Goal: Find specific page/section: Find specific page/section

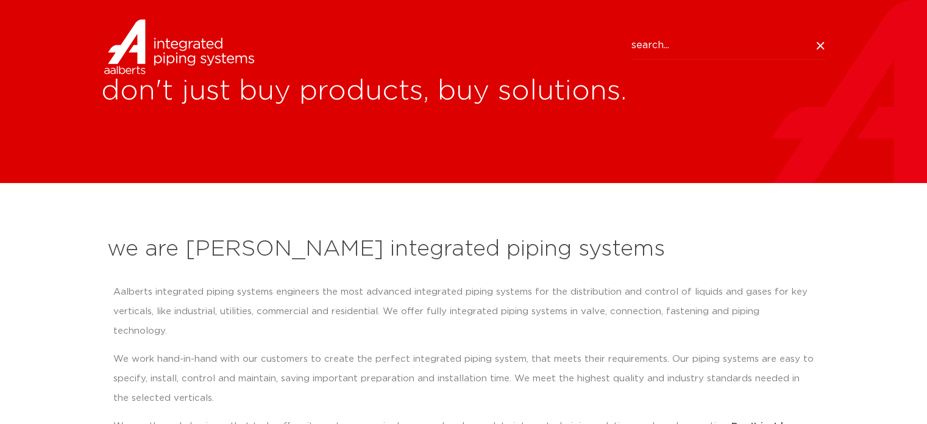
click at [685, 46] on input "Search" at bounding box center [728, 46] width 195 height 28
type input "B"
type input "VSH"
click button "Search" at bounding box center [0, 0] width 0 height 0
